Goal: Transaction & Acquisition: Book appointment/travel/reservation

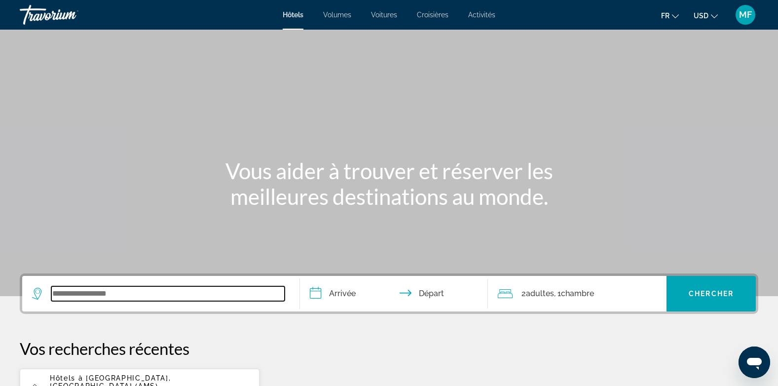
click at [134, 300] on input "Widget de recherche" at bounding box center [167, 293] width 233 height 15
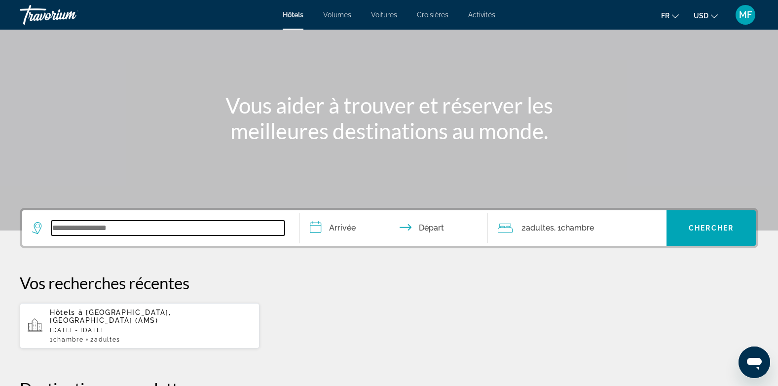
scroll to position [241, 0]
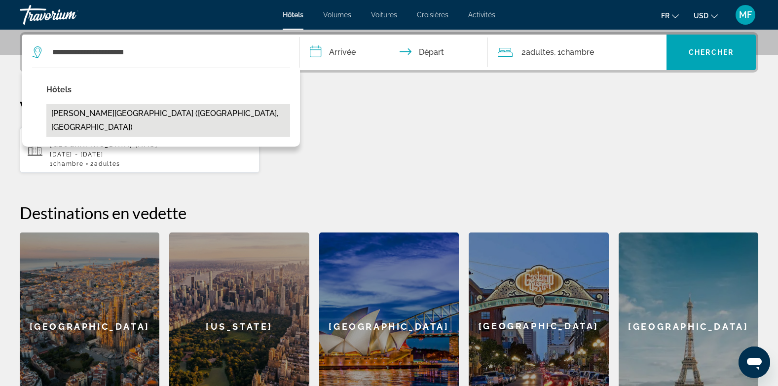
click at [125, 107] on button "[PERSON_NAME][GEOGRAPHIC_DATA] ([GEOGRAPHIC_DATA], [GEOGRAPHIC_DATA])" at bounding box center [168, 120] width 244 height 33
type input "**********"
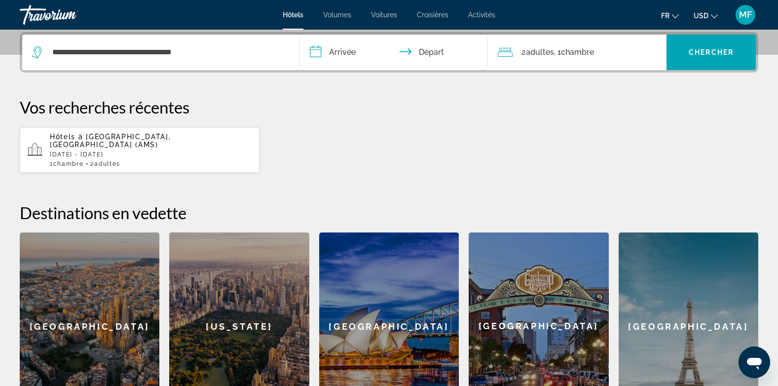
click at [354, 47] on input "**********" at bounding box center [396, 54] width 192 height 38
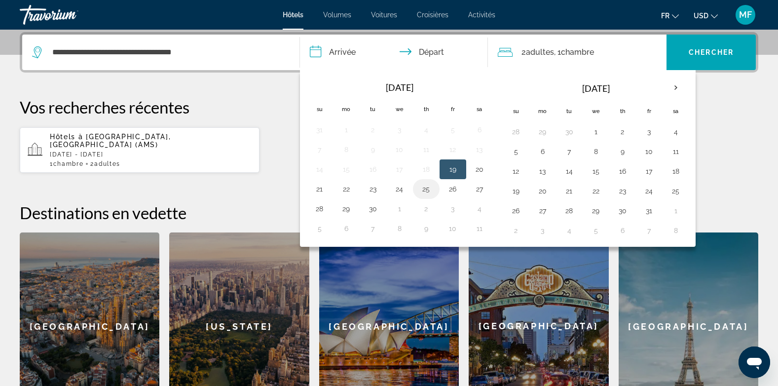
click at [434, 187] on td "25" at bounding box center [426, 189] width 27 height 20
click at [436, 189] on td "25" at bounding box center [426, 189] width 27 height 20
click at [427, 189] on button "25" at bounding box center [426, 189] width 16 height 14
click at [479, 192] on button "27" at bounding box center [480, 189] width 16 height 14
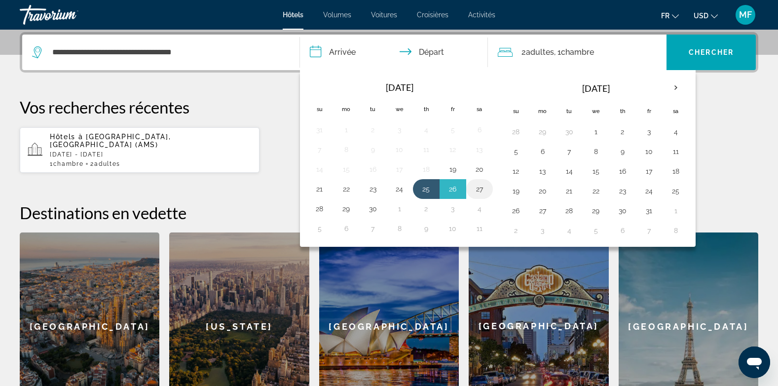
type input "**********"
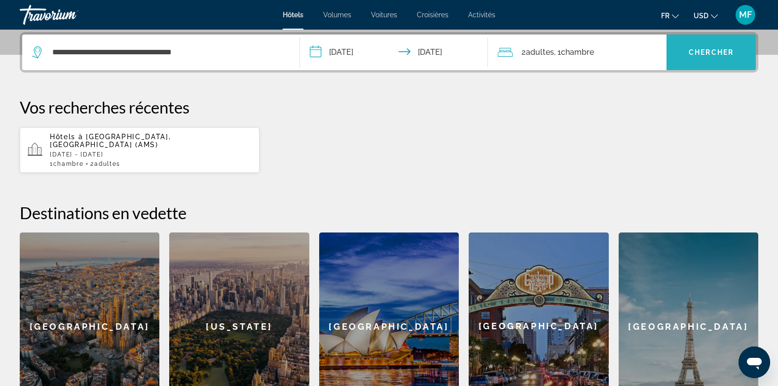
click at [698, 62] on span "Widget de recherche" at bounding box center [710, 52] width 89 height 24
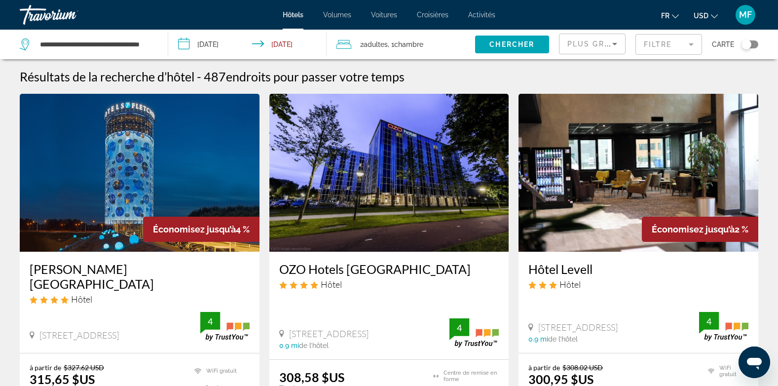
click at [156, 164] on img "Contenu principal" at bounding box center [140, 173] width 240 height 158
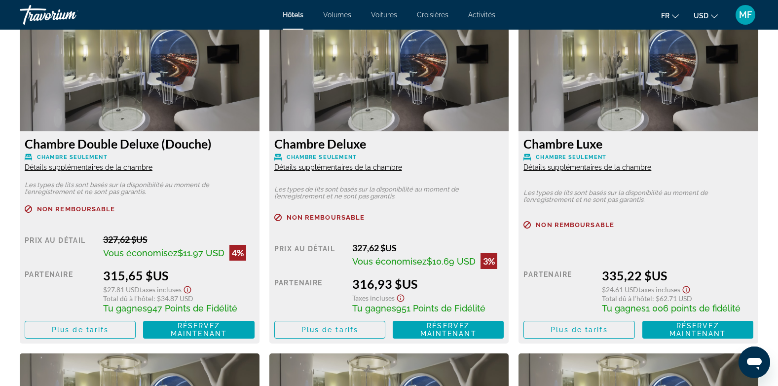
scroll to position [1362, 0]
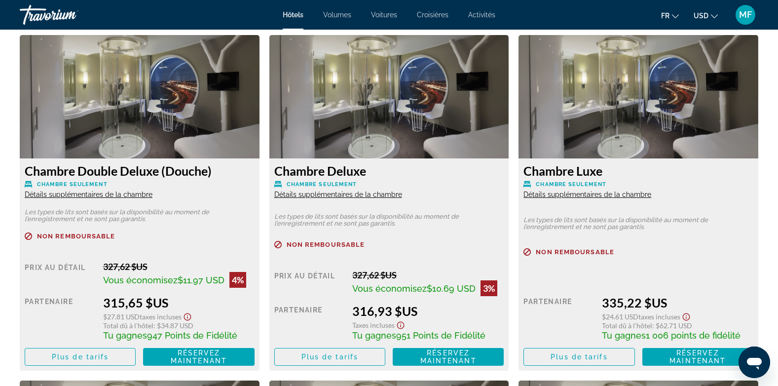
click at [80, 194] on span "Détails supplémentaires de la chambre" at bounding box center [89, 194] width 128 height 8
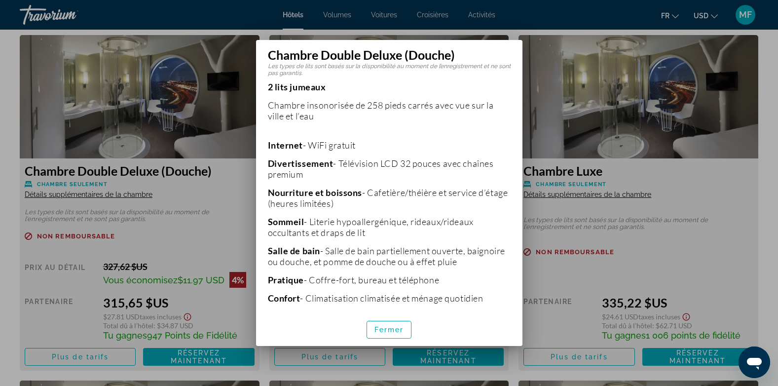
scroll to position [183, 0]
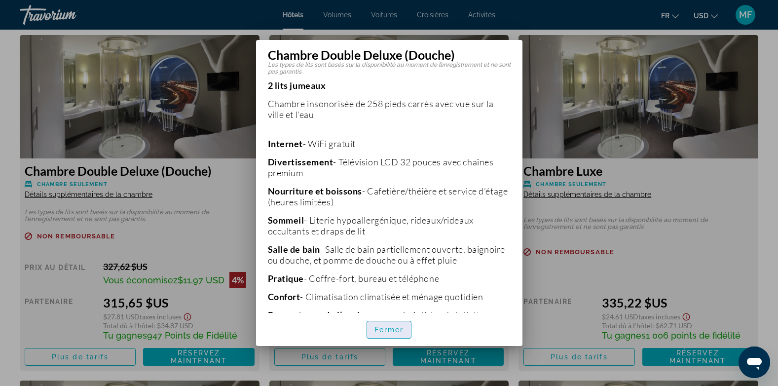
click at [380, 326] on span "Fermer" at bounding box center [389, 330] width 30 height 8
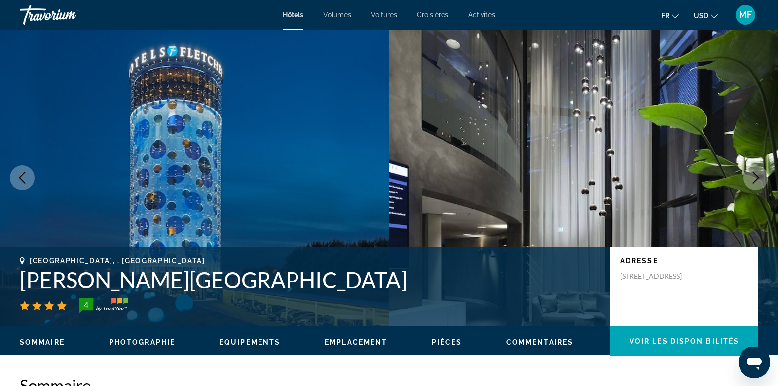
scroll to position [1362, 0]
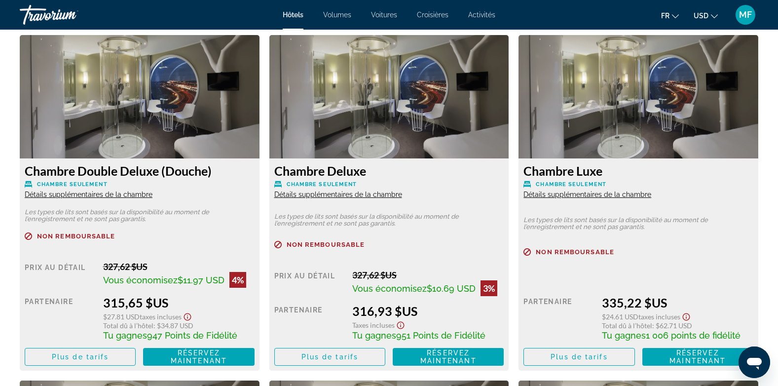
click at [351, 194] on span "Détails supplémentaires de la chambre" at bounding box center [338, 194] width 128 height 8
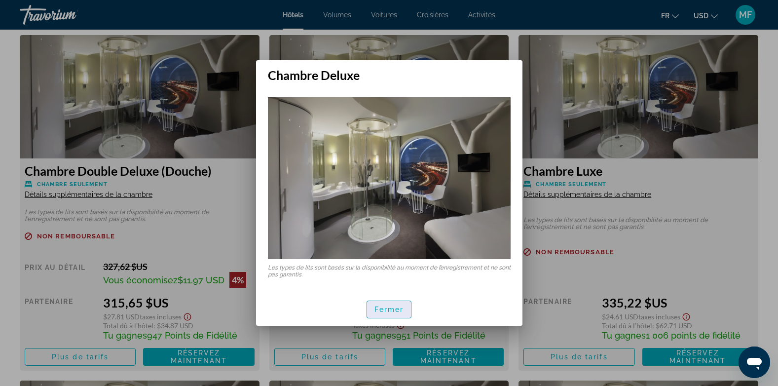
click at [400, 297] on span "button" at bounding box center [389, 309] width 44 height 24
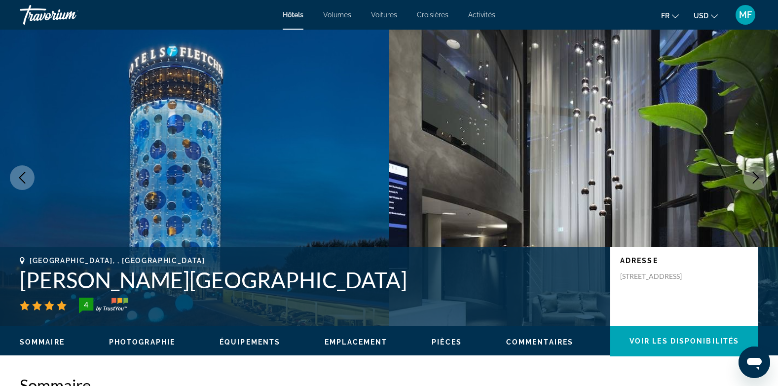
scroll to position [1362, 0]
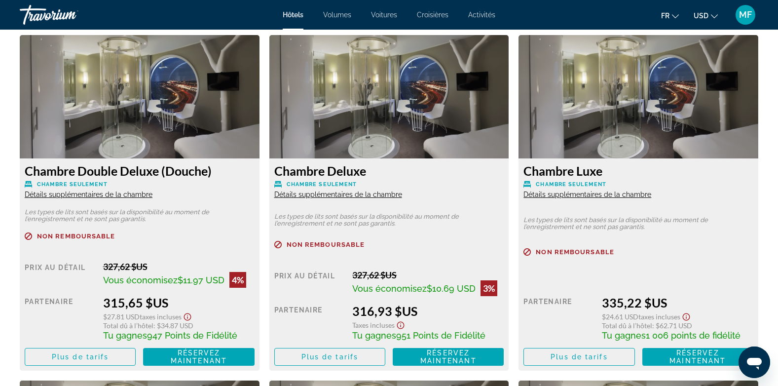
click at [358, 196] on span "Détails supplémentaires de la chambre" at bounding box center [338, 194] width 128 height 8
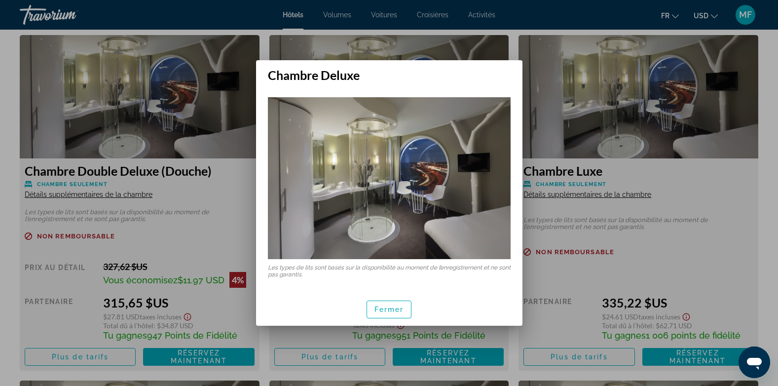
scroll to position [0, 0]
click at [398, 308] on span "Fermer" at bounding box center [389, 309] width 30 height 8
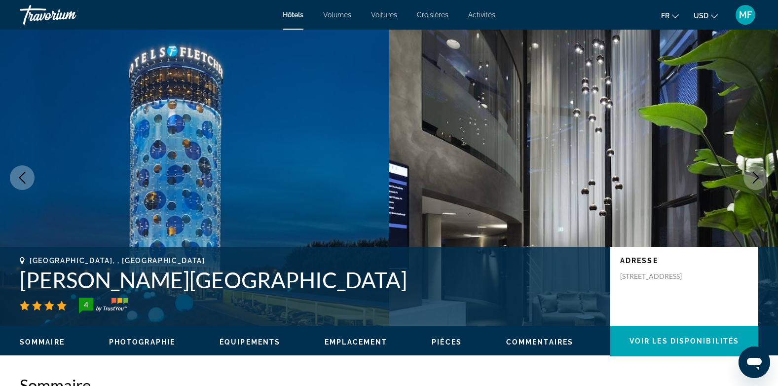
scroll to position [1362, 0]
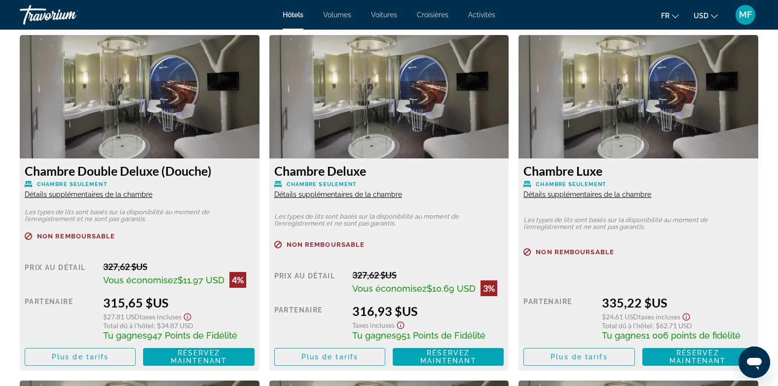
click at [548, 195] on span "Détails supplémentaires de la chambre" at bounding box center [587, 194] width 128 height 8
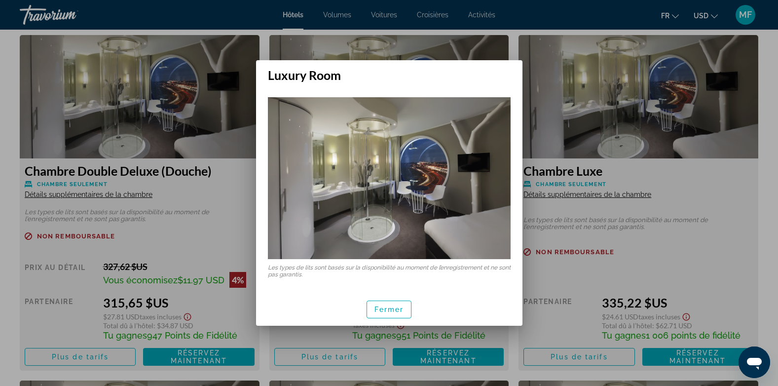
scroll to position [0, 0]
click at [126, 192] on div at bounding box center [389, 193] width 778 height 386
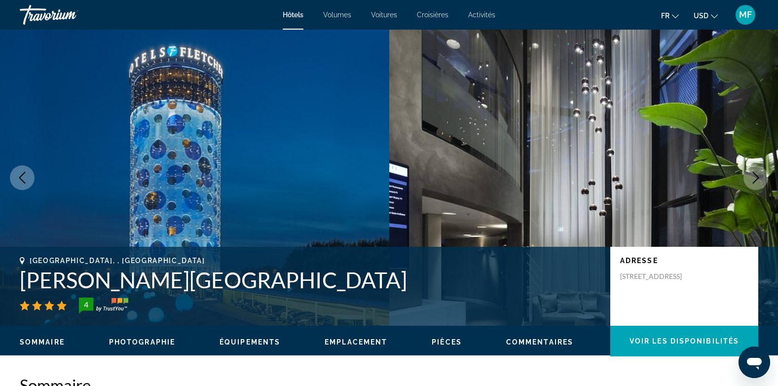
scroll to position [1362, 0]
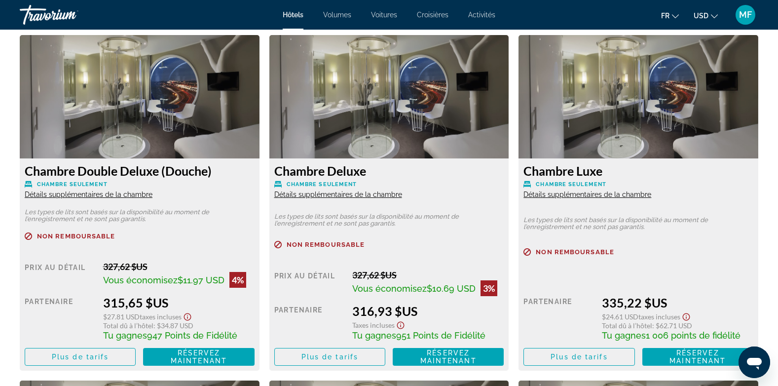
click at [127, 191] on span "Détails supplémentaires de la chambre" at bounding box center [89, 194] width 128 height 8
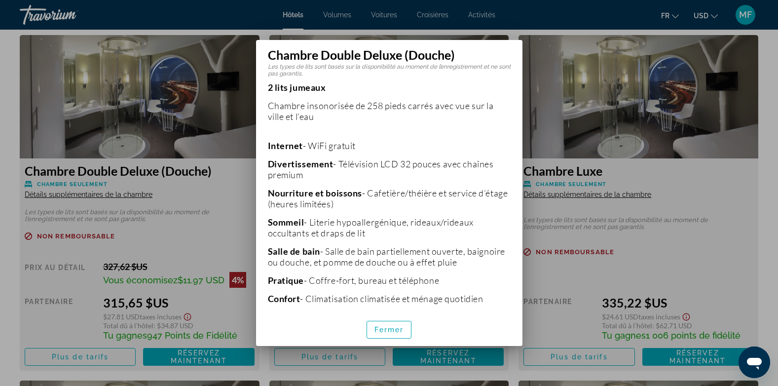
scroll to position [181, 0]
click at [226, 228] on div at bounding box center [389, 193] width 778 height 386
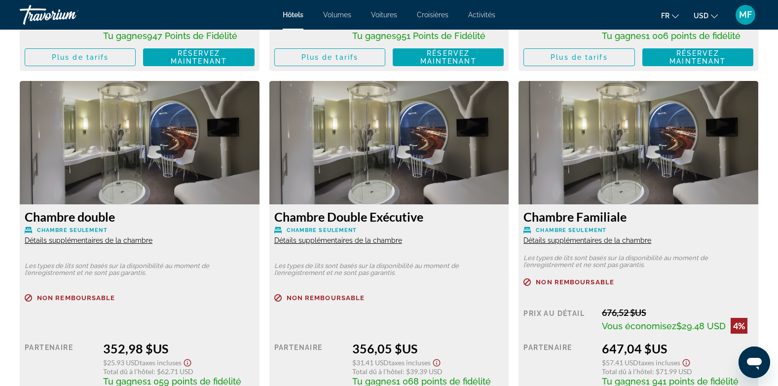
scroll to position [1662, 0]
click at [130, 238] on span "Détails supplémentaires de la chambre" at bounding box center [89, 240] width 128 height 8
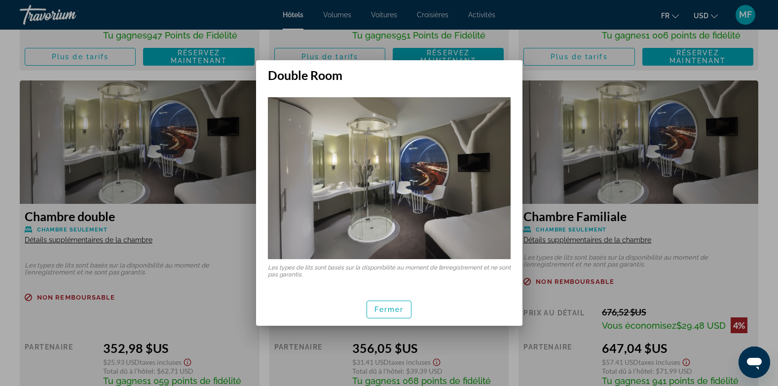
scroll to position [0, 0]
click at [136, 289] on div at bounding box center [389, 193] width 778 height 386
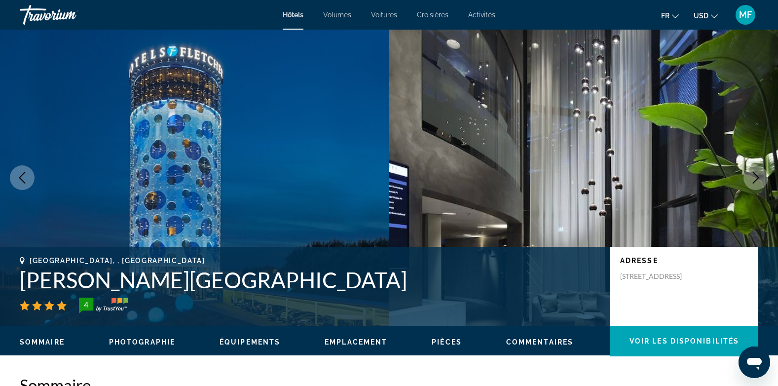
scroll to position [1662, 0]
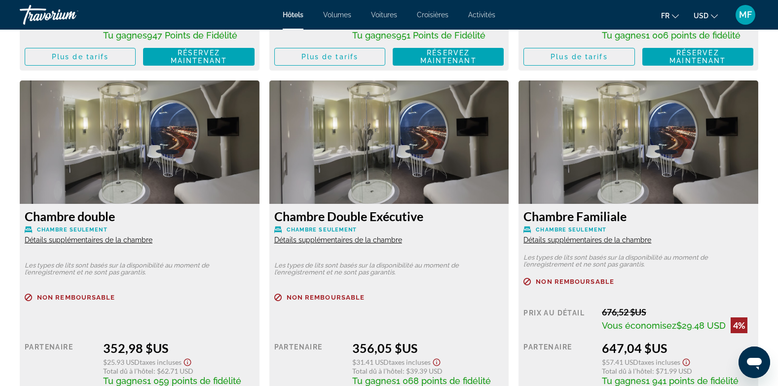
click at [371, 242] on span "Détails supplémentaires de la chambre" at bounding box center [338, 240] width 128 height 8
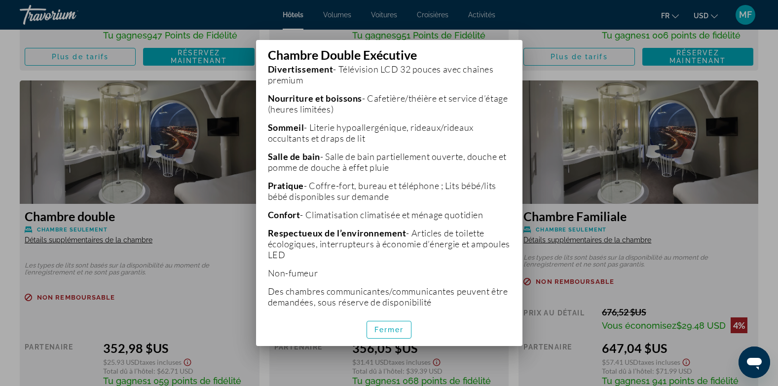
scroll to position [282, 0]
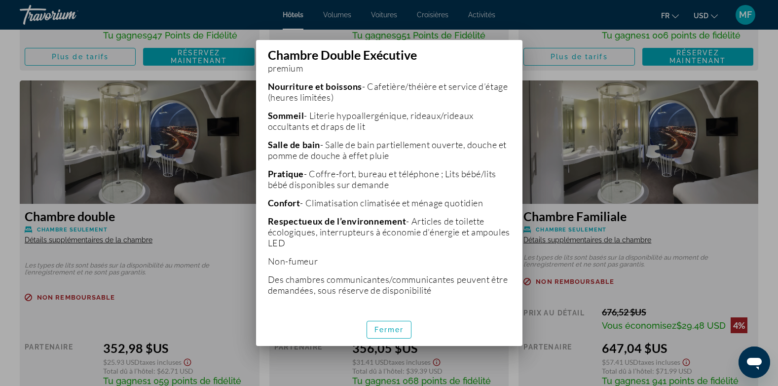
click at [215, 275] on div at bounding box center [389, 193] width 778 height 386
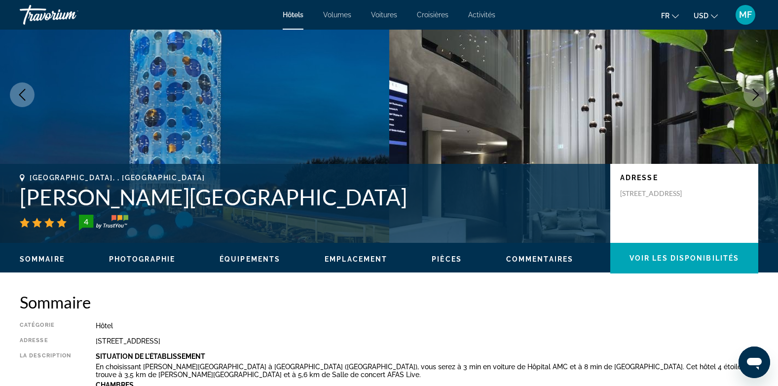
scroll to position [0, 0]
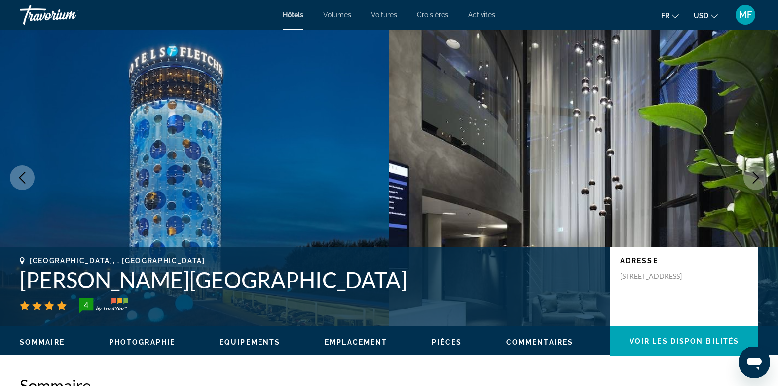
click at [294, 13] on span "Hôtels" at bounding box center [293, 15] width 21 height 8
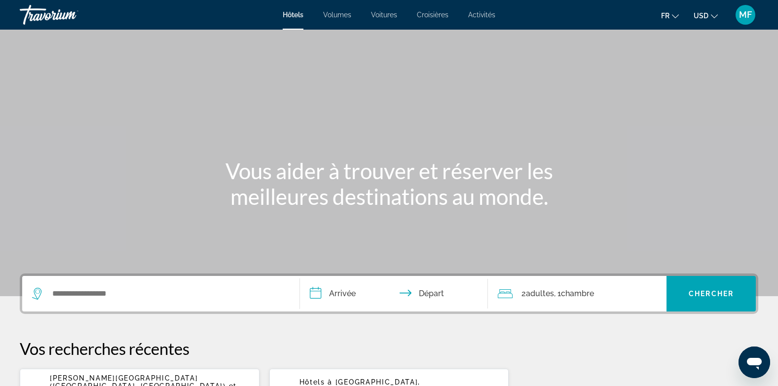
click at [79, 303] on div "Widget de recherche" at bounding box center [161, 294] width 258 height 36
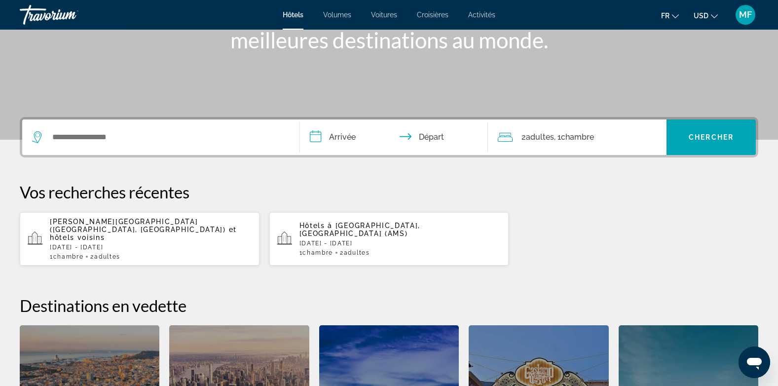
scroll to position [241, 0]
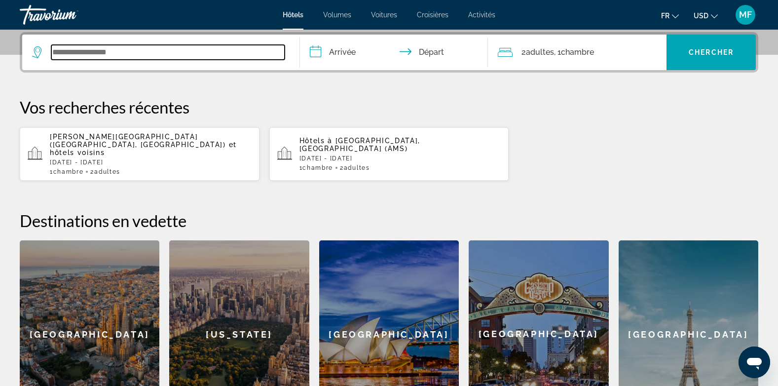
click at [117, 52] on input "Widget de recherche" at bounding box center [167, 52] width 233 height 15
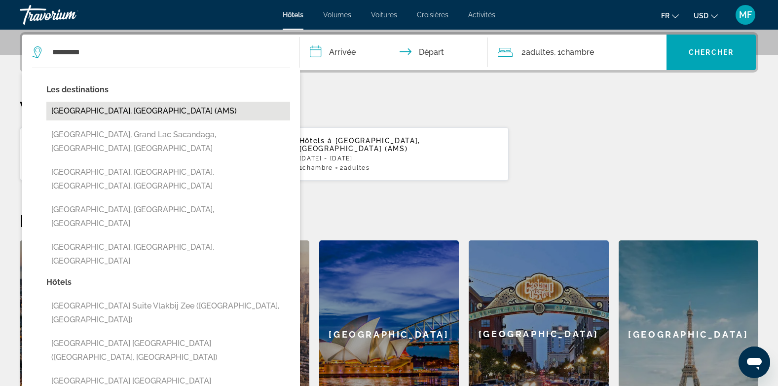
click at [118, 105] on button "[GEOGRAPHIC_DATA], [GEOGRAPHIC_DATA] (AMS)" at bounding box center [168, 111] width 244 height 19
type input "**********"
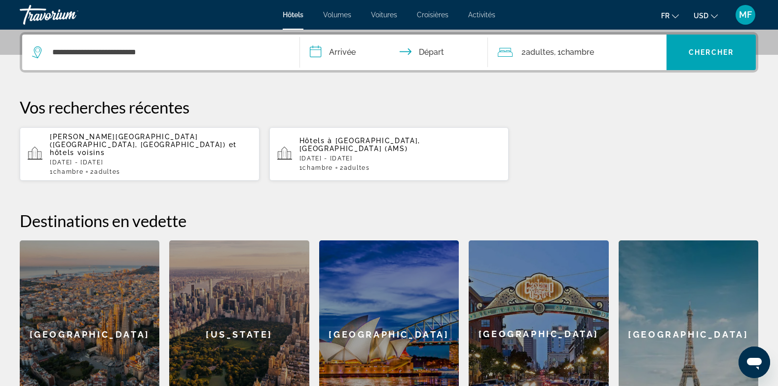
click at [349, 53] on input "**********" at bounding box center [396, 54] width 192 height 38
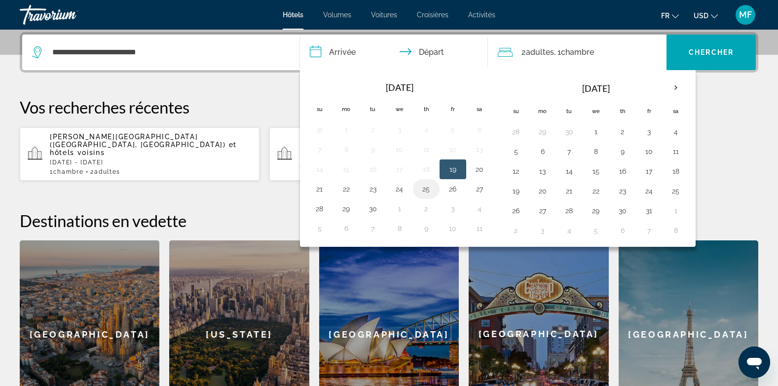
click at [429, 184] on button "25" at bounding box center [426, 189] width 16 height 14
click at [477, 189] on button "27" at bounding box center [480, 189] width 16 height 14
type input "**********"
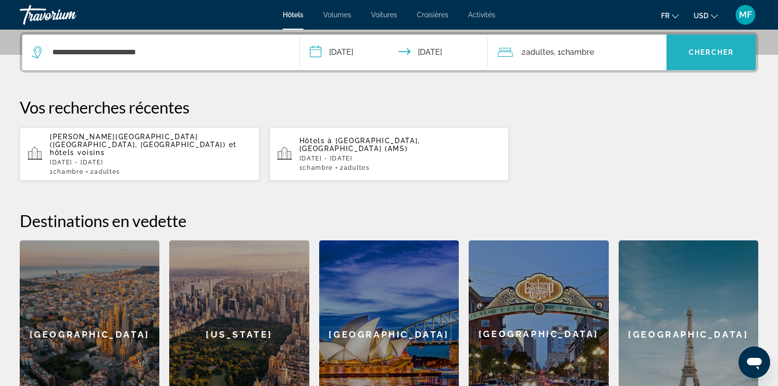
click at [691, 45] on span "Widget de recherche" at bounding box center [710, 52] width 89 height 24
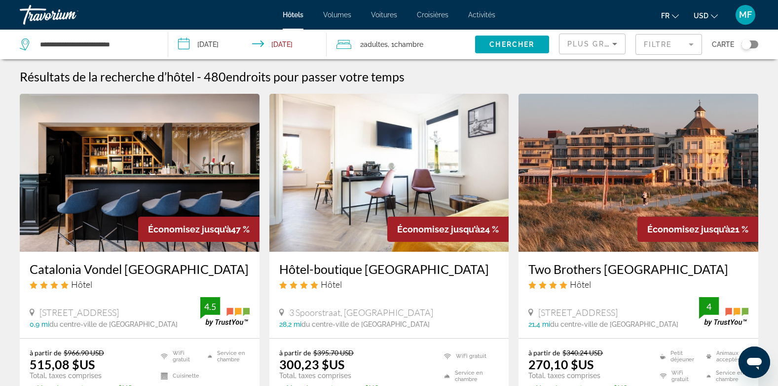
click at [453, 177] on img "Contenu principal" at bounding box center [389, 173] width 240 height 158
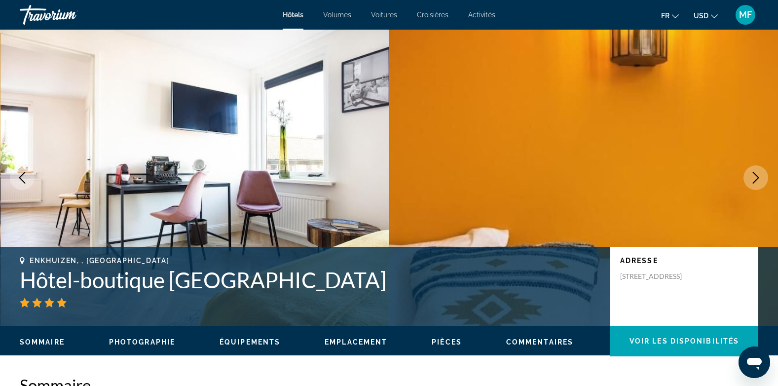
click at [761, 171] on button "Image suivante" at bounding box center [755, 177] width 25 height 25
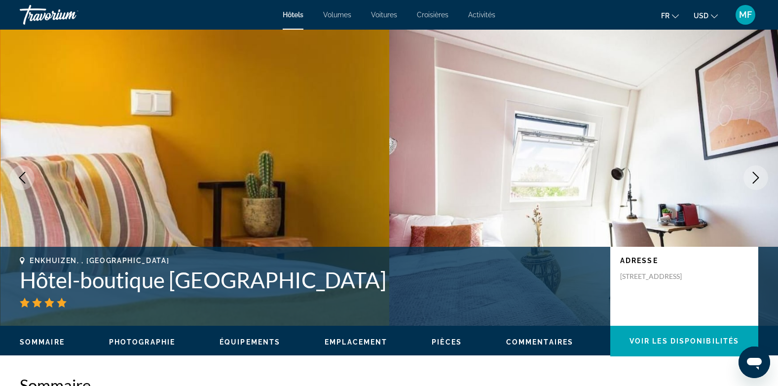
click at [761, 171] on button "Image suivante" at bounding box center [755, 177] width 25 height 25
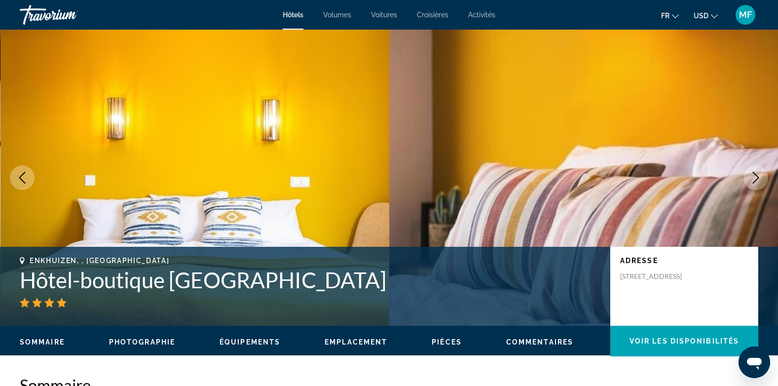
click at [761, 171] on button "Image suivante" at bounding box center [755, 177] width 25 height 25
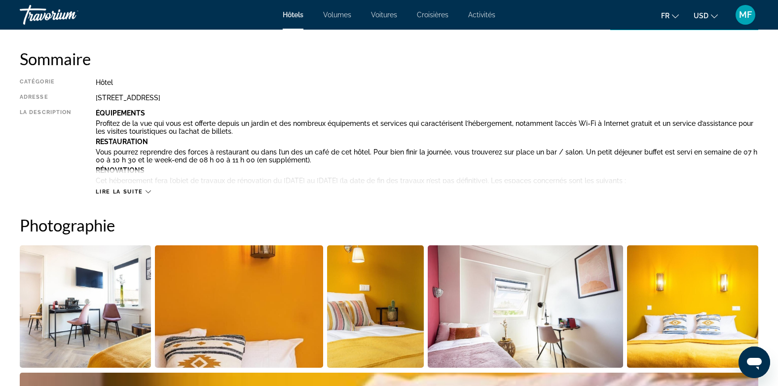
scroll to position [328, 0]
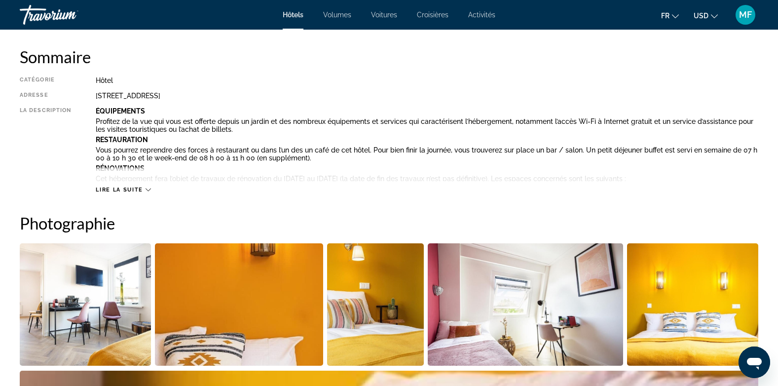
click at [122, 191] on span "Lire la suite" at bounding box center [119, 189] width 47 height 6
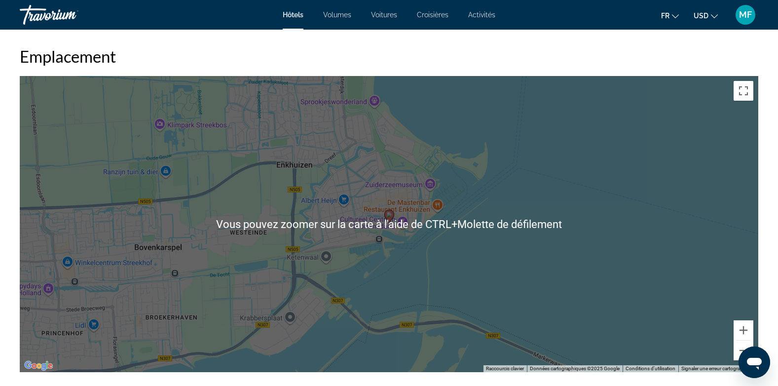
scroll to position [1261, 0]
